Goal: Communication & Community: Participate in discussion

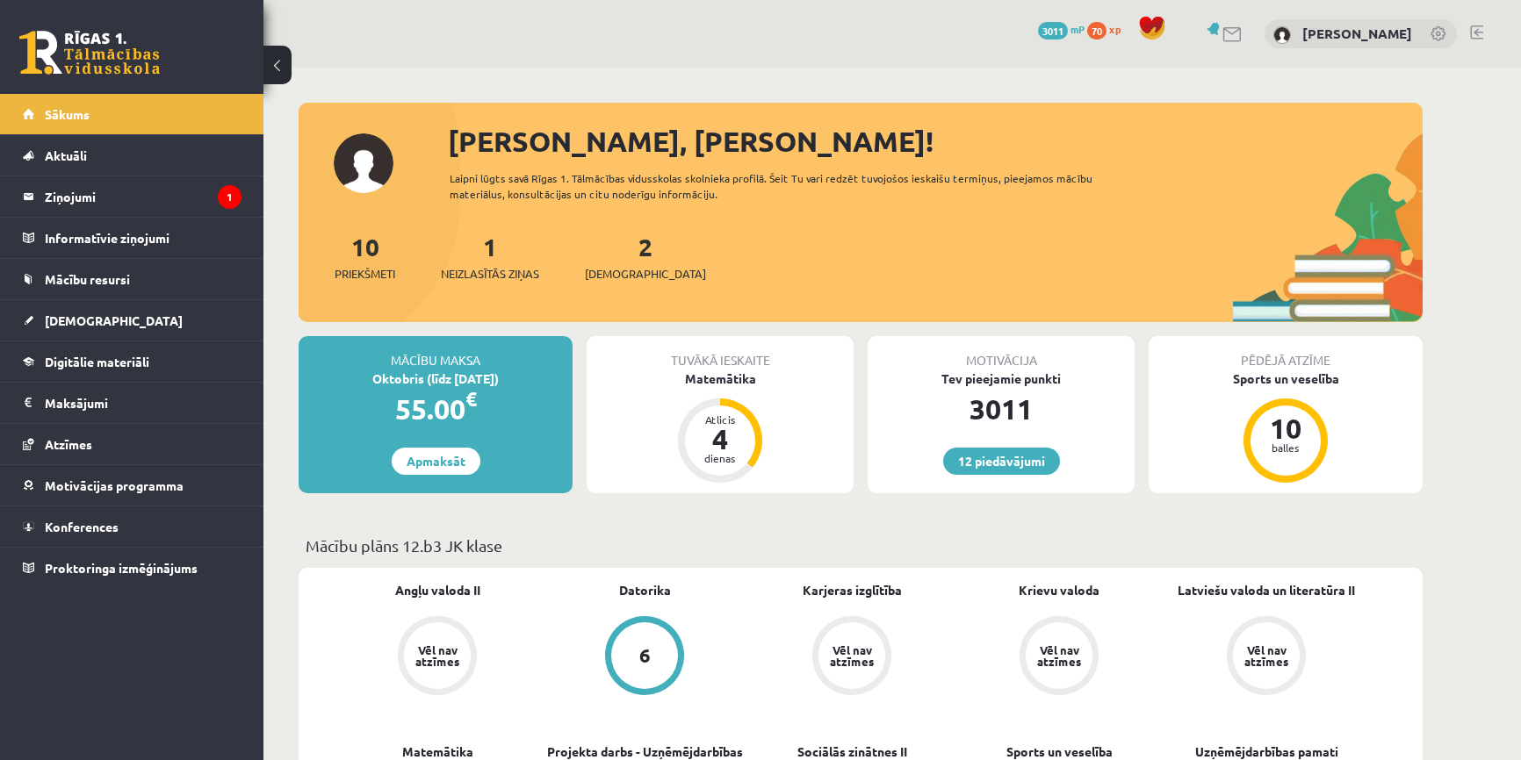
click at [600, 270] on span "[DEMOGRAPHIC_DATA]" at bounding box center [645, 274] width 121 height 18
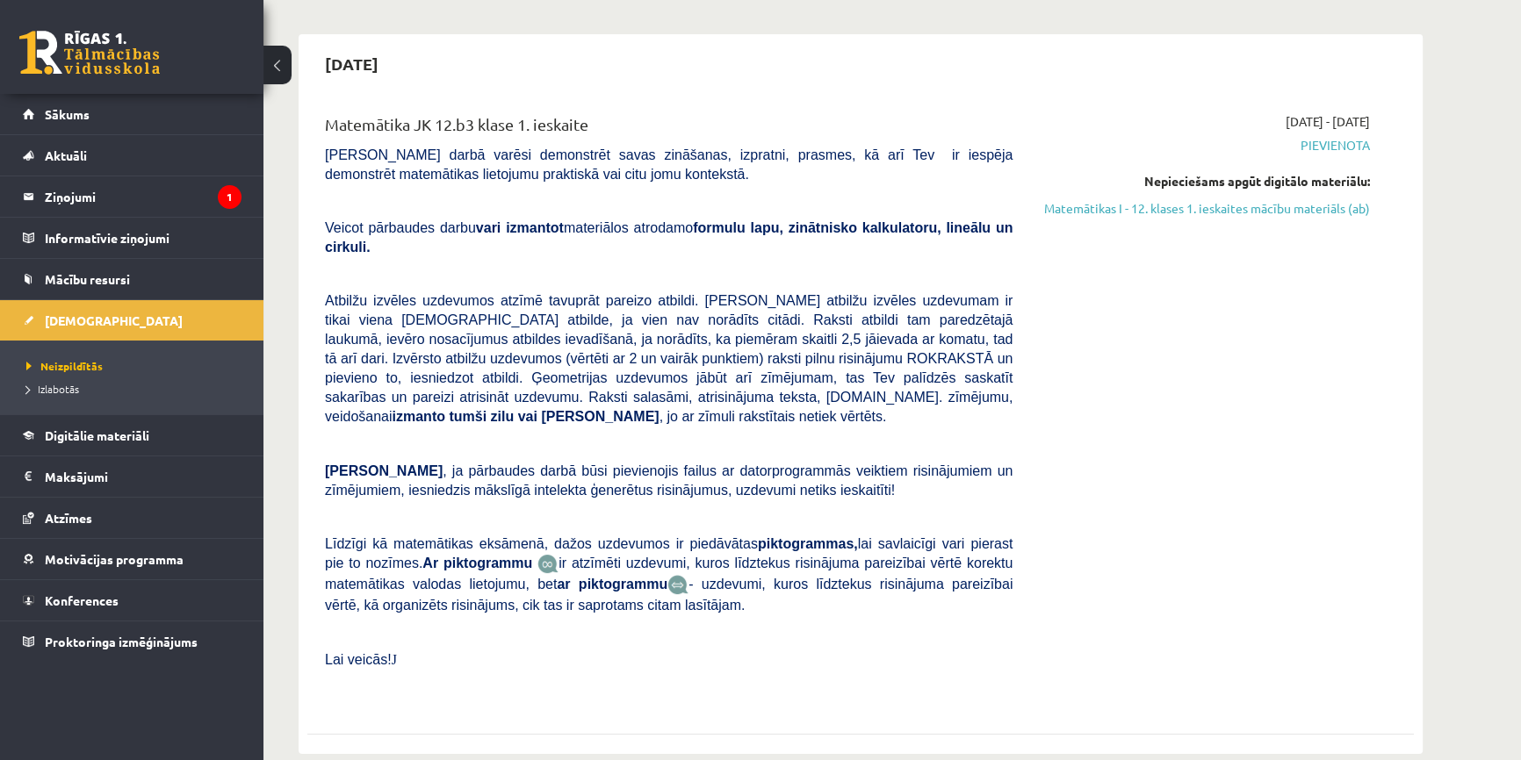
scroll to position [159, 0]
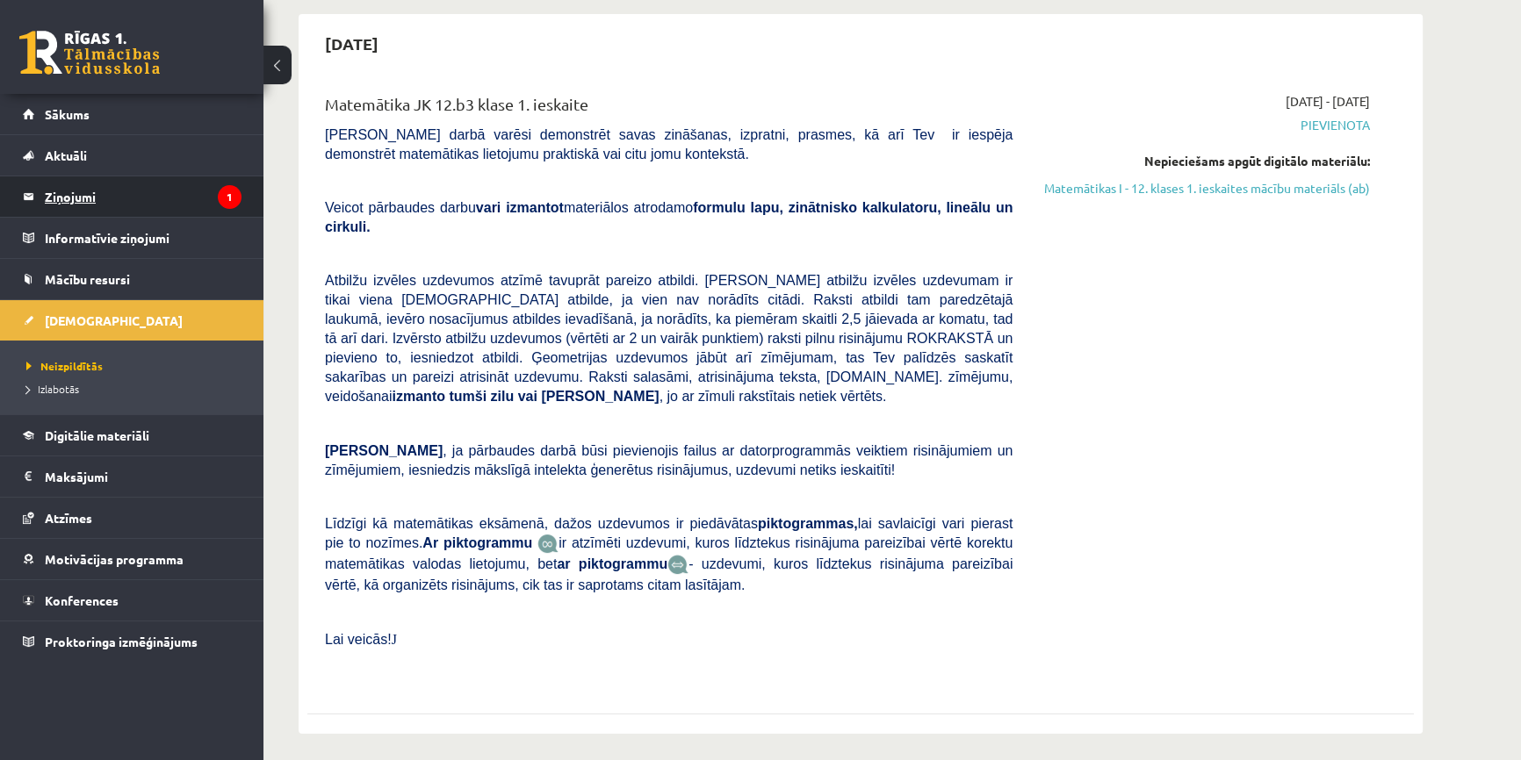
click at [170, 187] on legend "Ziņojumi 1" at bounding box center [143, 196] width 197 height 40
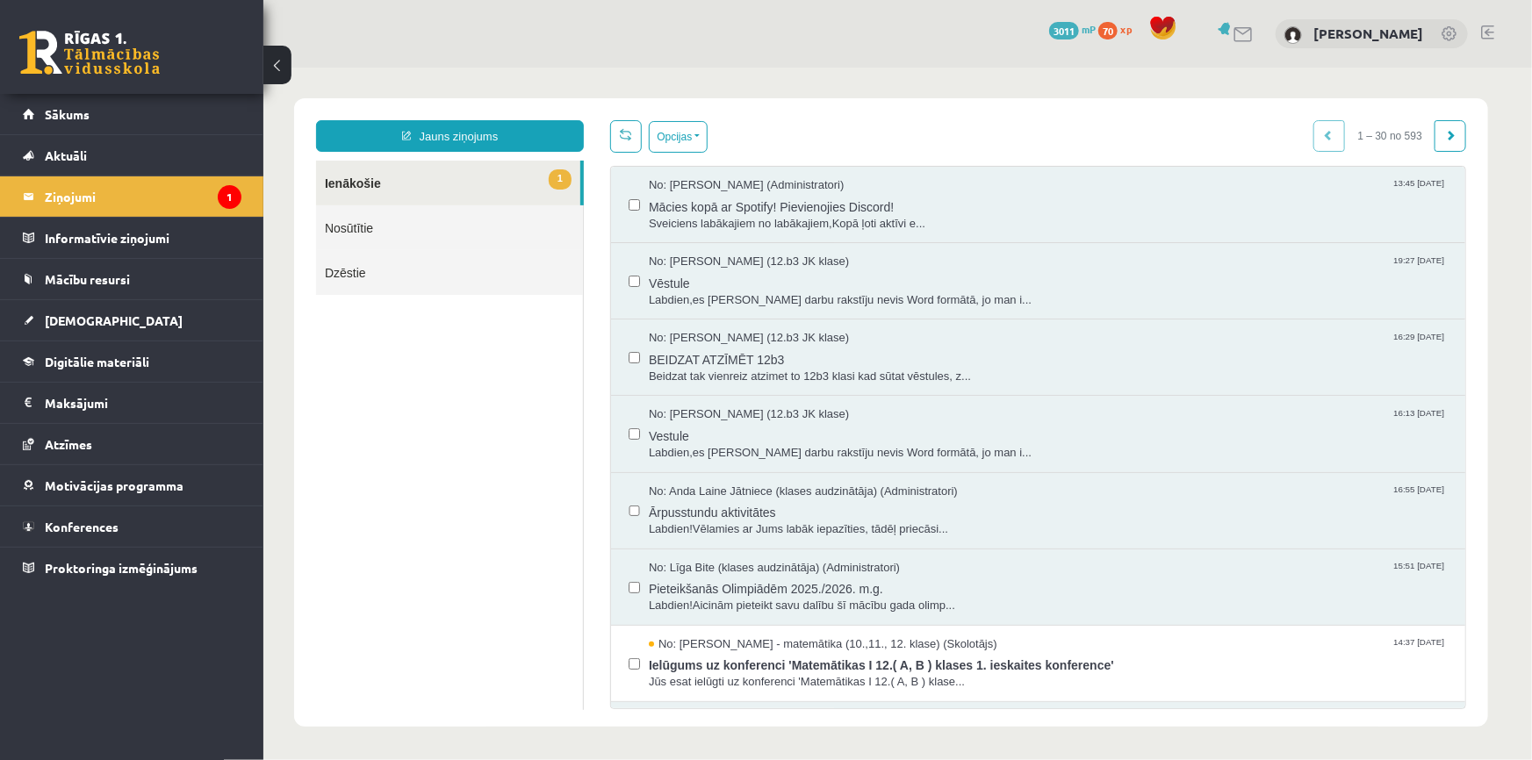
click at [462, 180] on link "1 Ienākošie" at bounding box center [447, 182] width 264 height 45
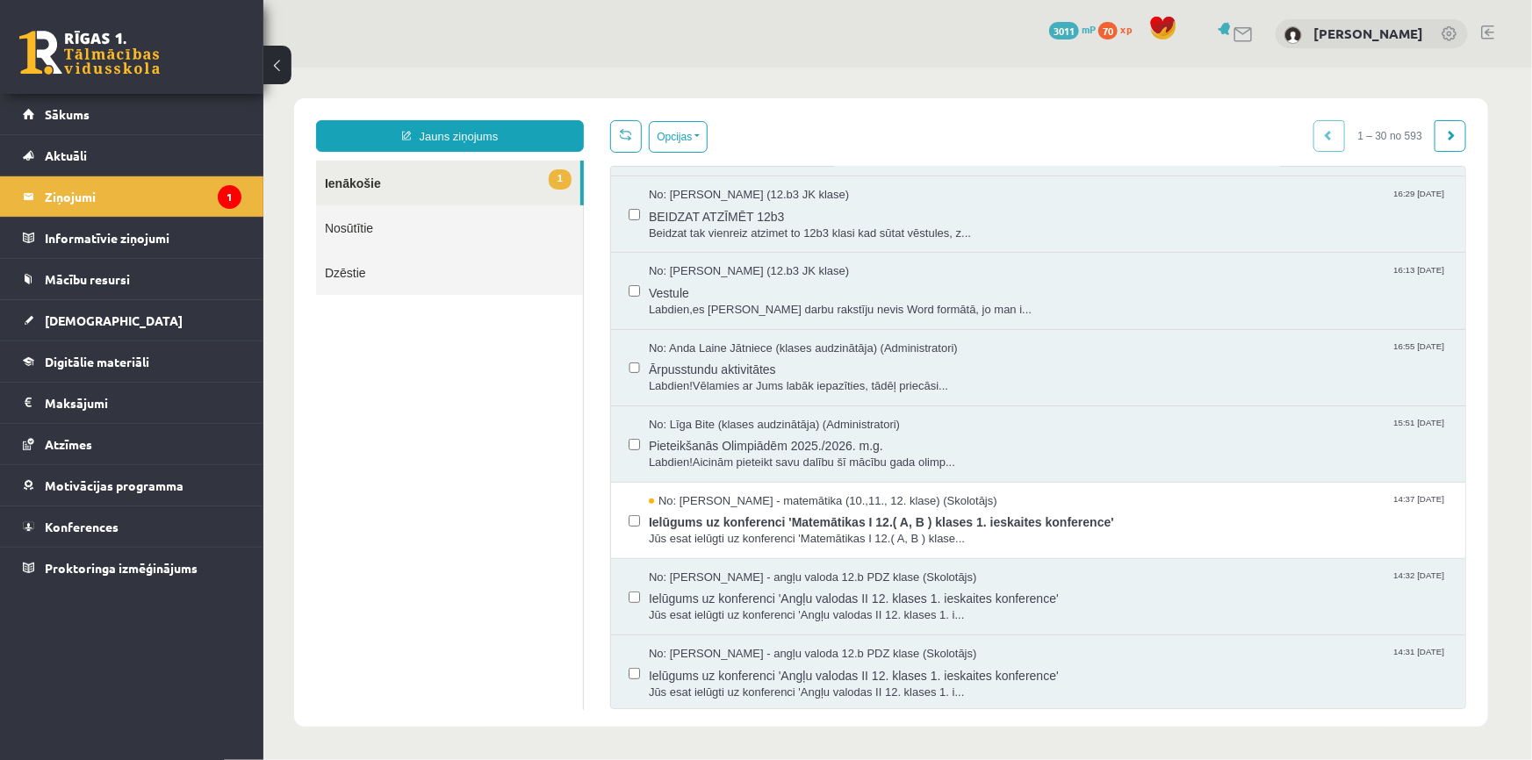
scroll to position [159, 0]
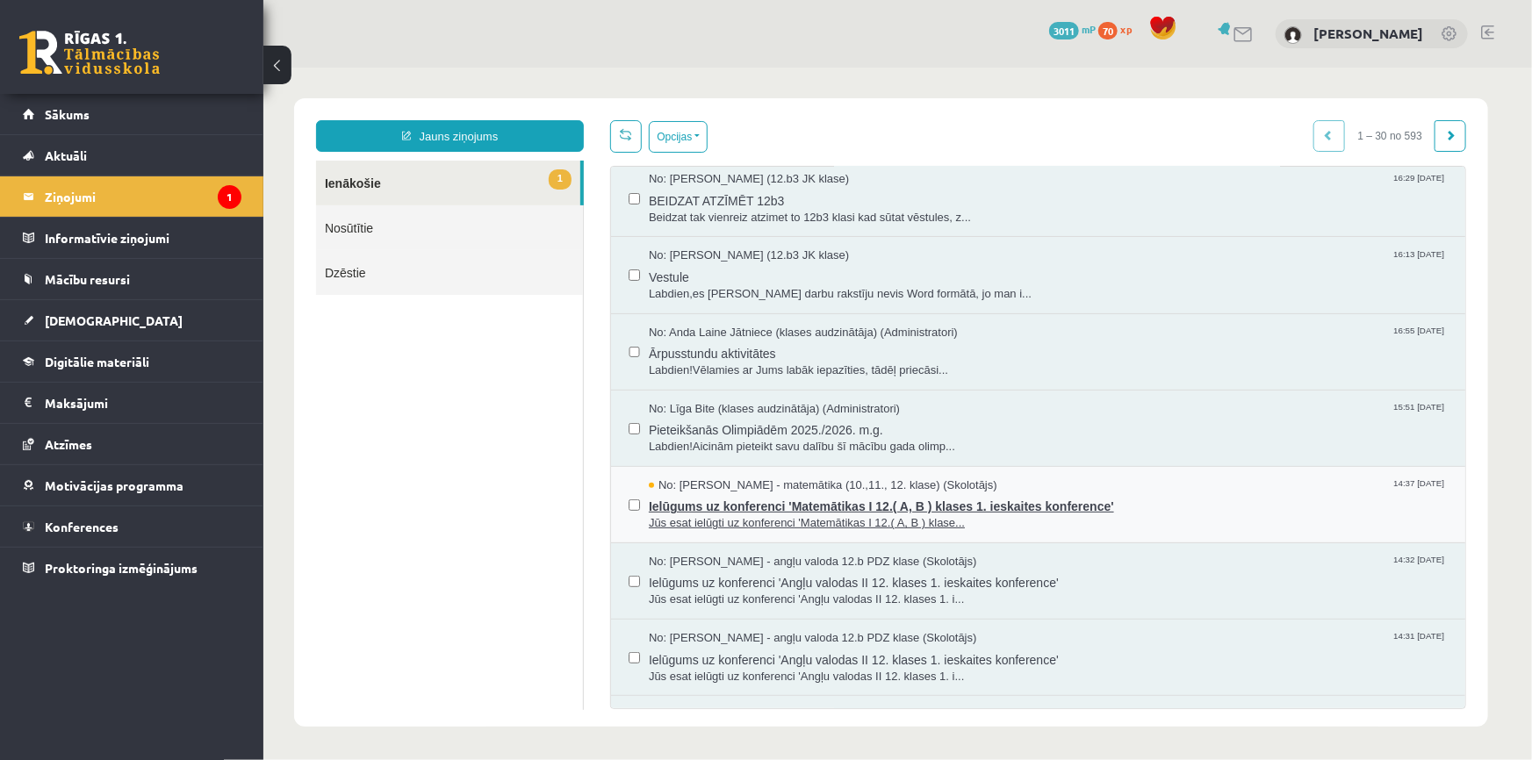
click at [778, 500] on span "Ielūgums uz konferenci 'Matemātikas I 12.( A, B ) klases 1. ieskaites konferenc…" at bounding box center [1047, 504] width 799 height 22
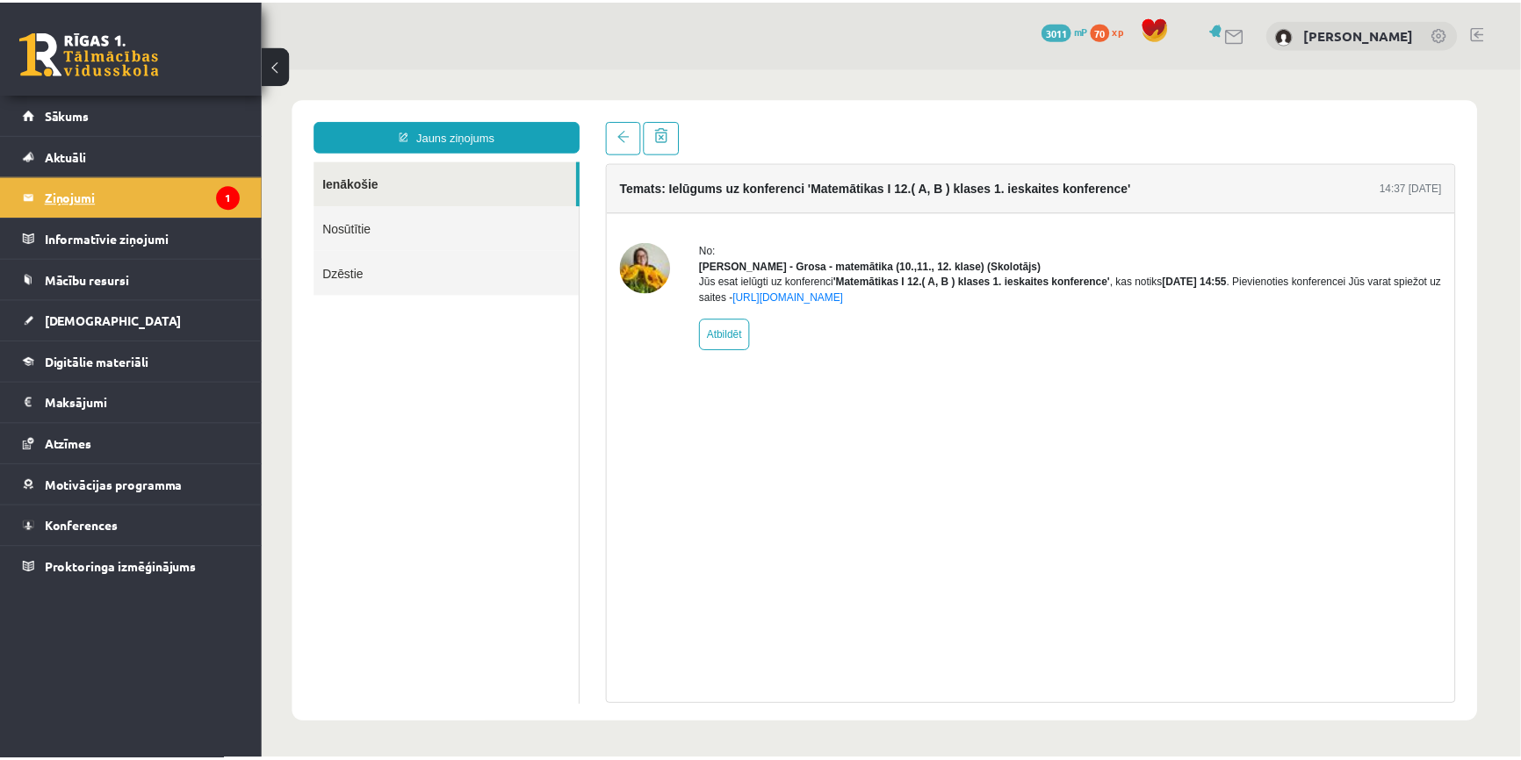
scroll to position [0, 0]
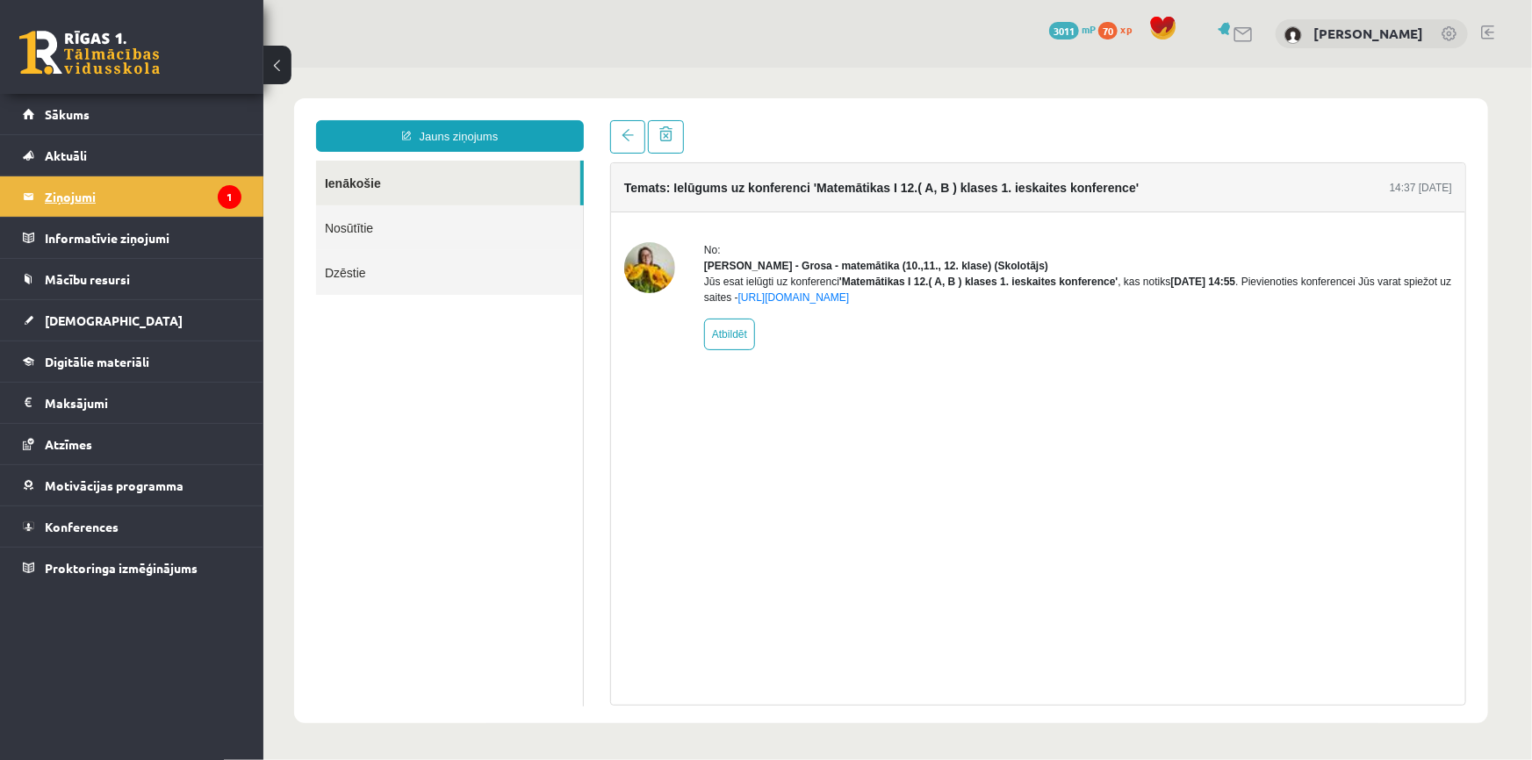
click at [238, 201] on icon "1" at bounding box center [230, 197] width 24 height 24
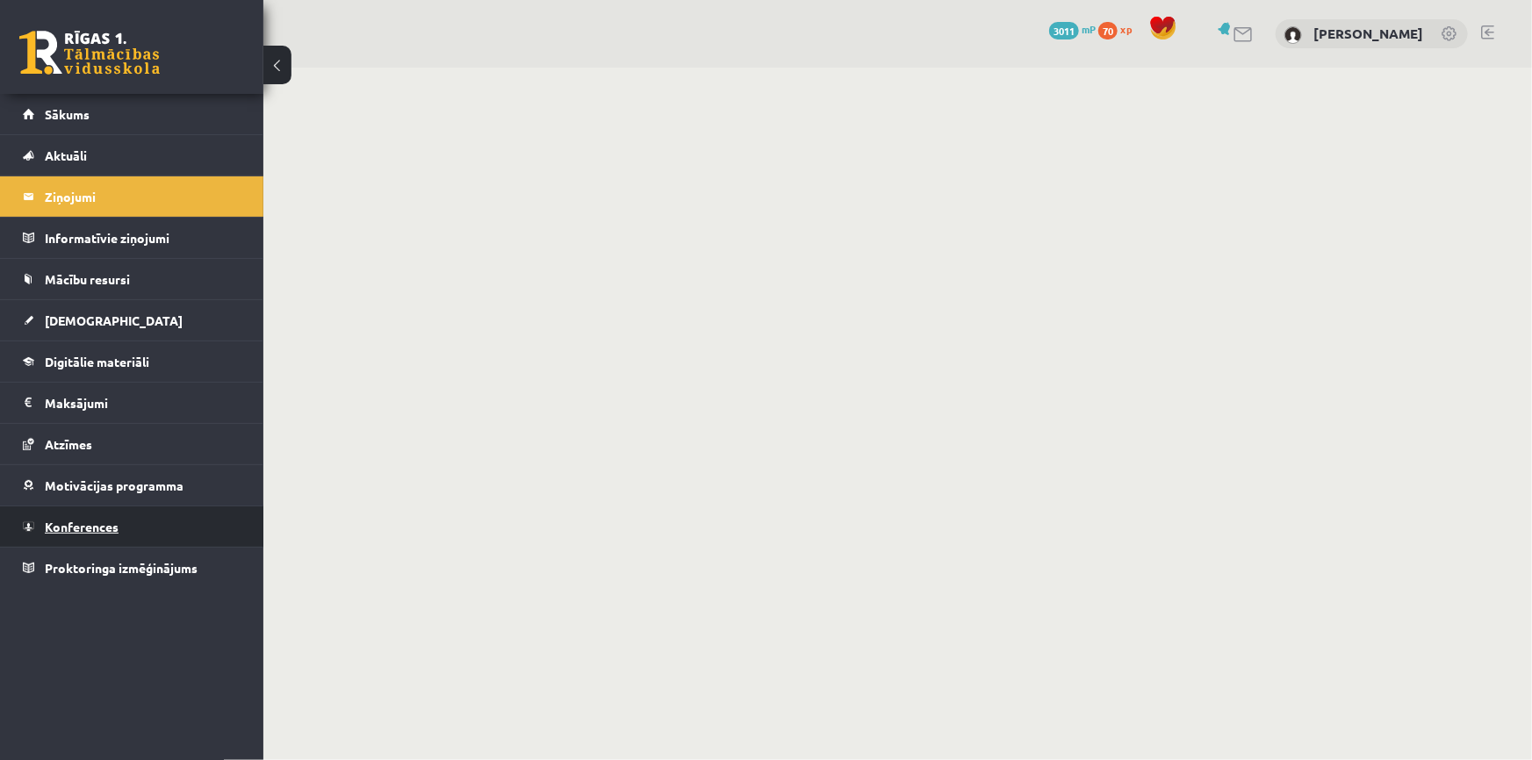
click at [132, 543] on link "Konferences" at bounding box center [132, 527] width 219 height 40
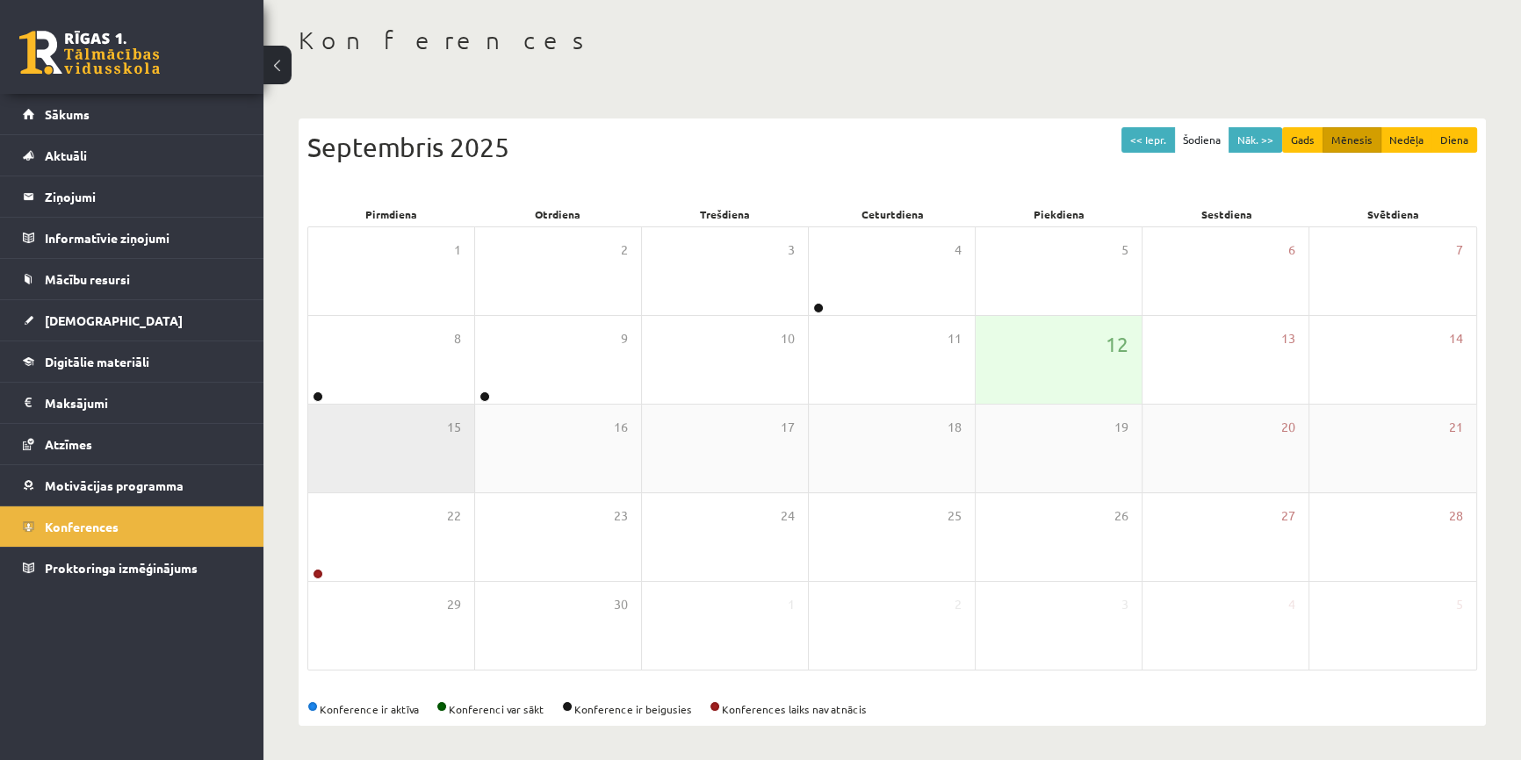
scroll to position [78, 0]
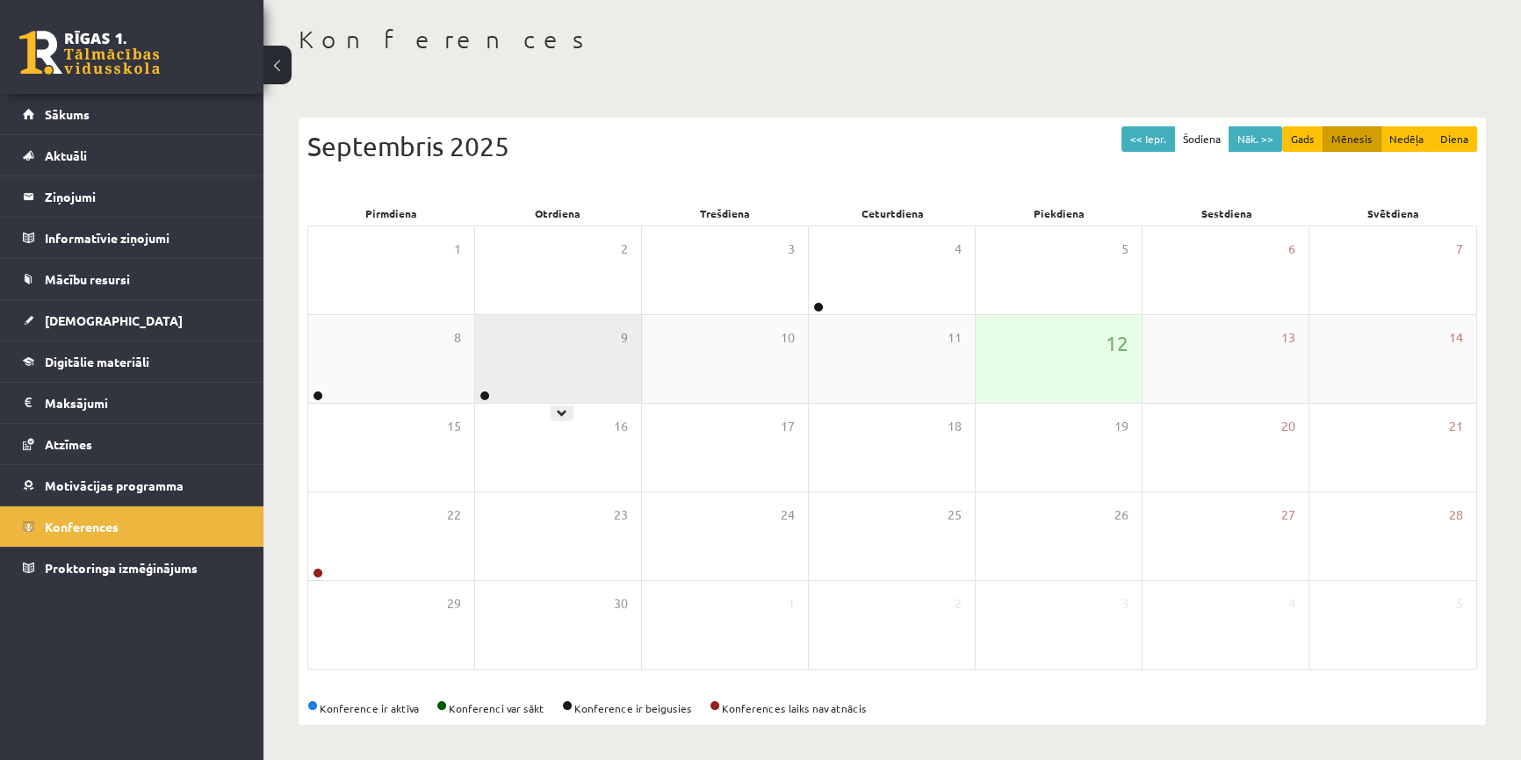
click at [557, 345] on div "9" at bounding box center [558, 359] width 166 height 88
